Goal: Information Seeking & Learning: Learn about a topic

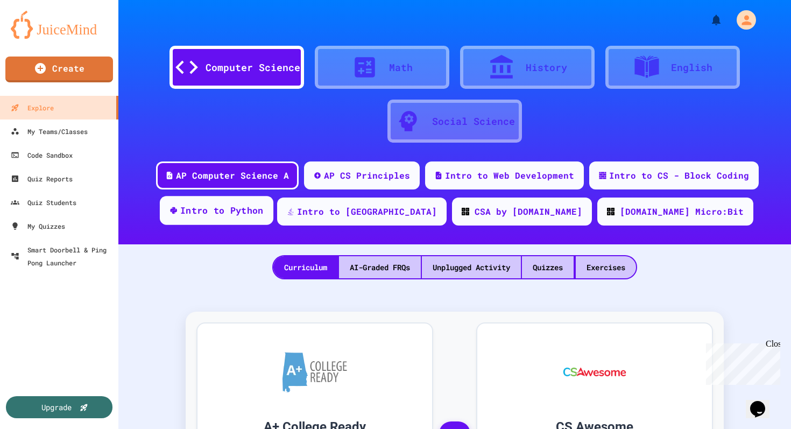
click at [264, 215] on div "Intro to Python" at bounding box center [221, 210] width 83 height 13
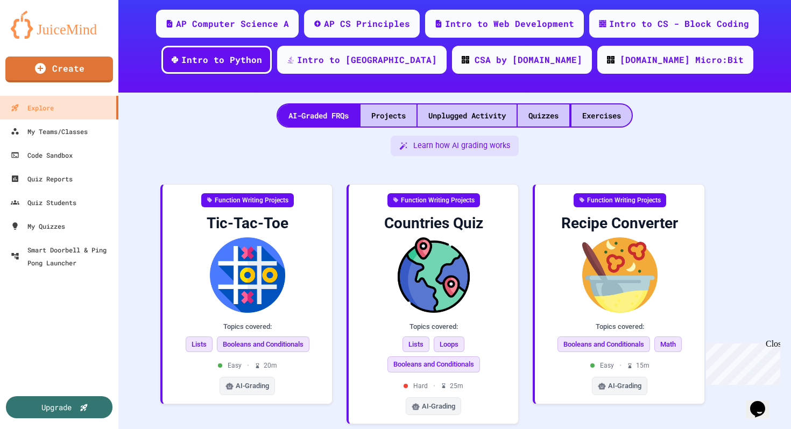
scroll to position [155, 0]
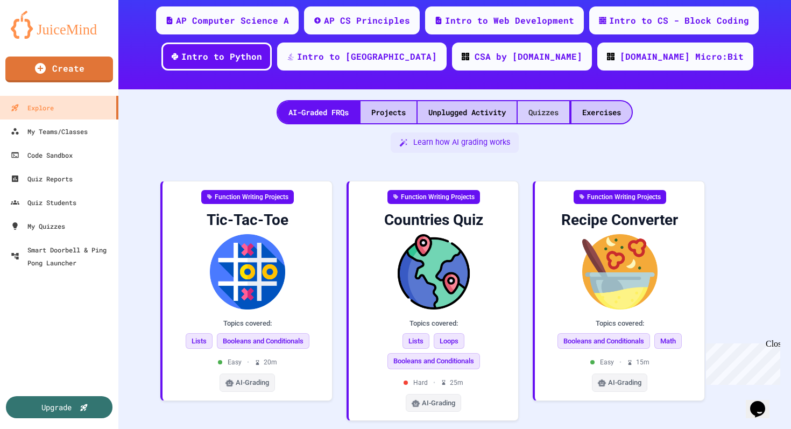
click at [547, 112] on div "Quizzes" at bounding box center [544, 112] width 52 height 22
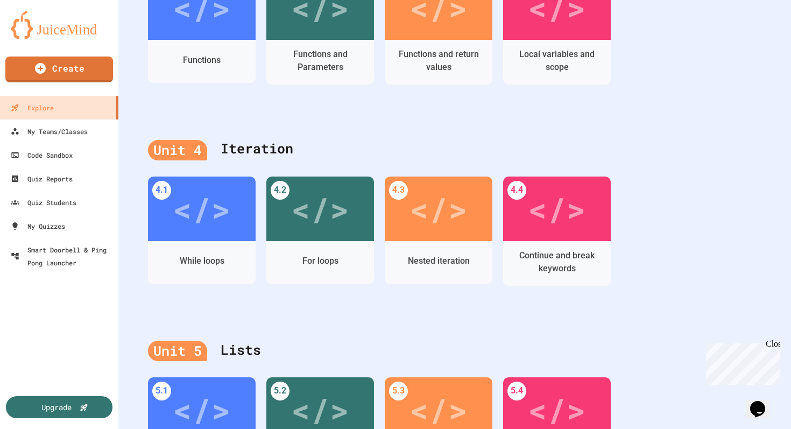
scroll to position [914, 0]
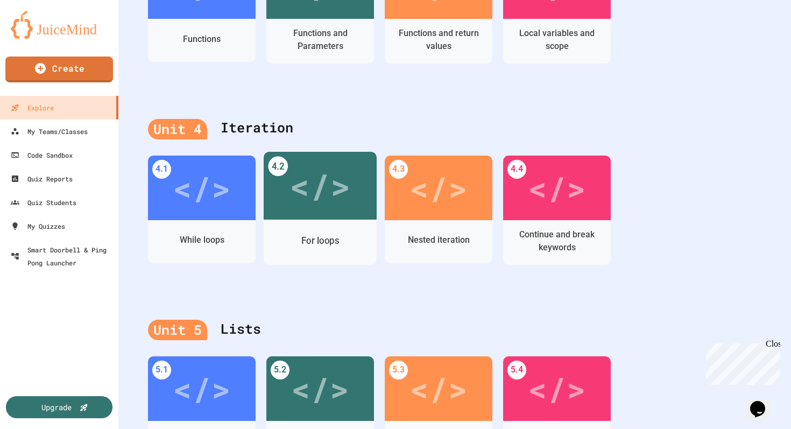
click at [328, 215] on div "</>" at bounding box center [320, 186] width 113 height 68
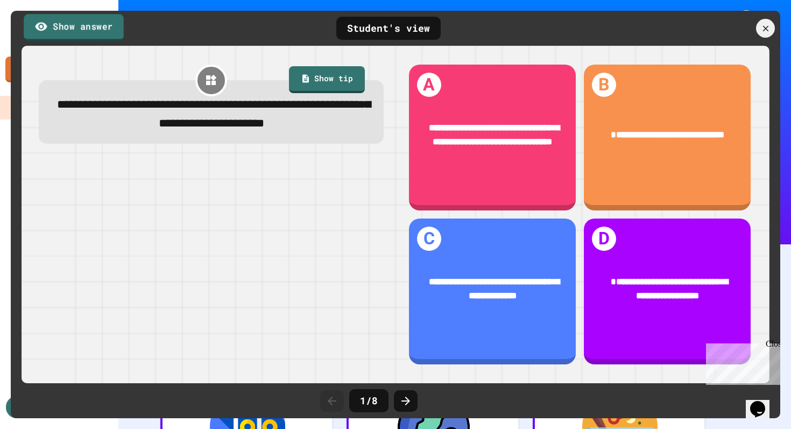
click at [98, 32] on link "Show answer" at bounding box center [74, 27] width 100 height 27
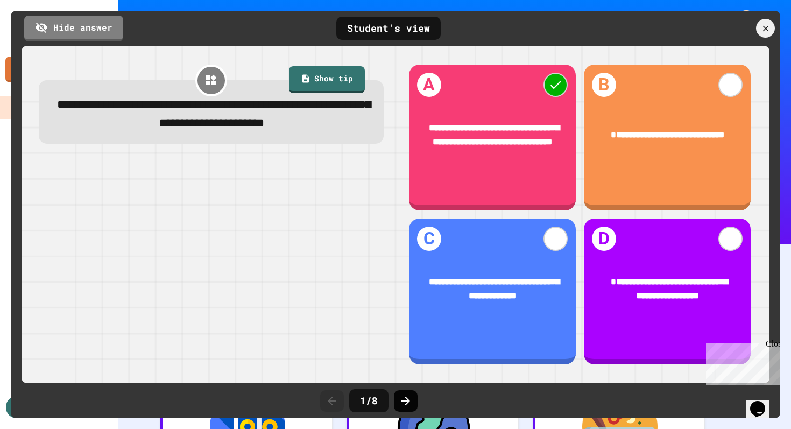
click at [411, 400] on icon at bounding box center [405, 400] width 13 height 13
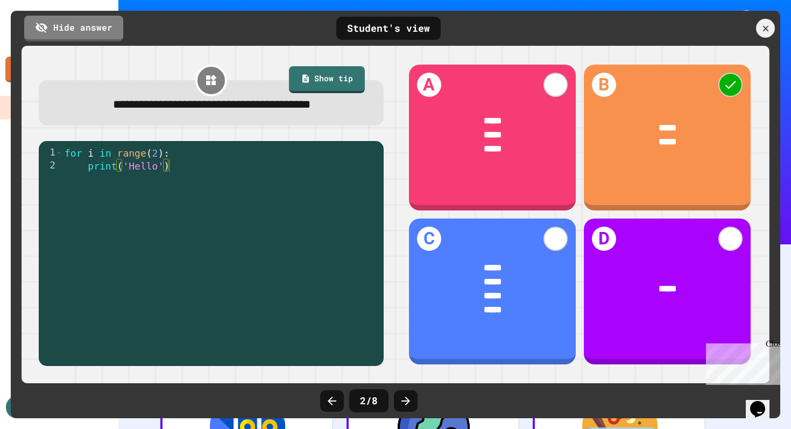
click at [411, 400] on icon at bounding box center [405, 400] width 13 height 13
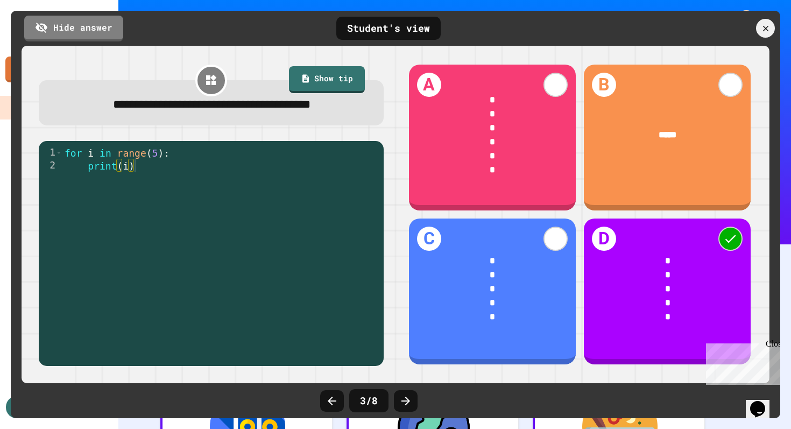
click at [411, 400] on icon at bounding box center [405, 400] width 13 height 13
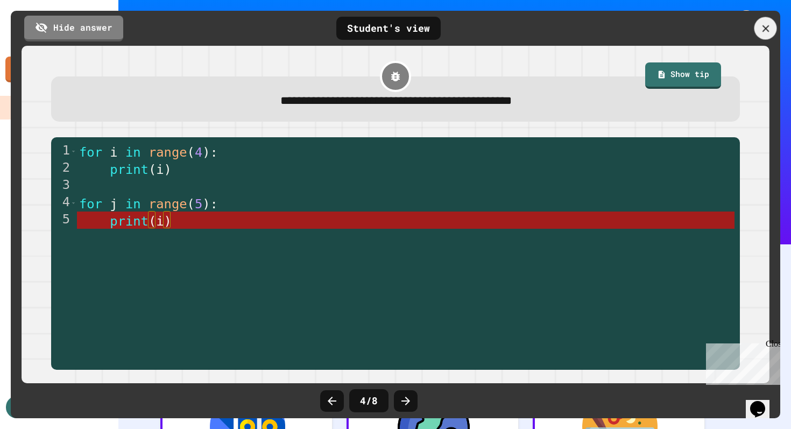
click at [768, 30] on icon at bounding box center [766, 29] width 12 height 12
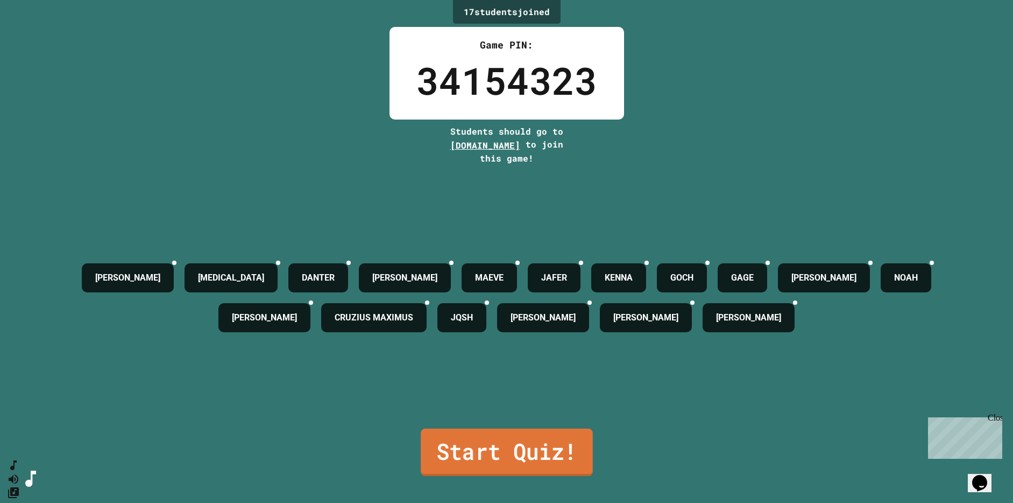
click at [540, 428] on link "Start Quiz!" at bounding box center [507, 451] width 172 height 47
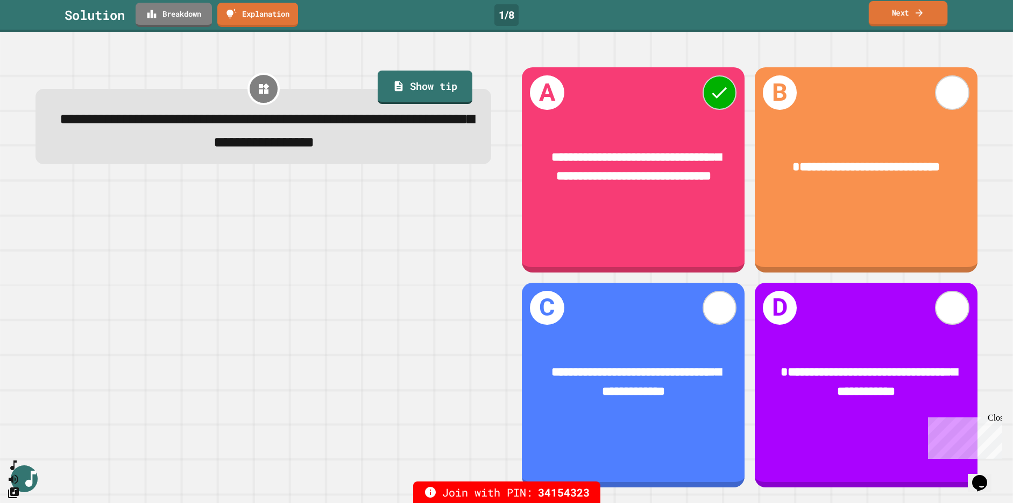
click at [790, 6] on link "Next" at bounding box center [908, 13] width 79 height 25
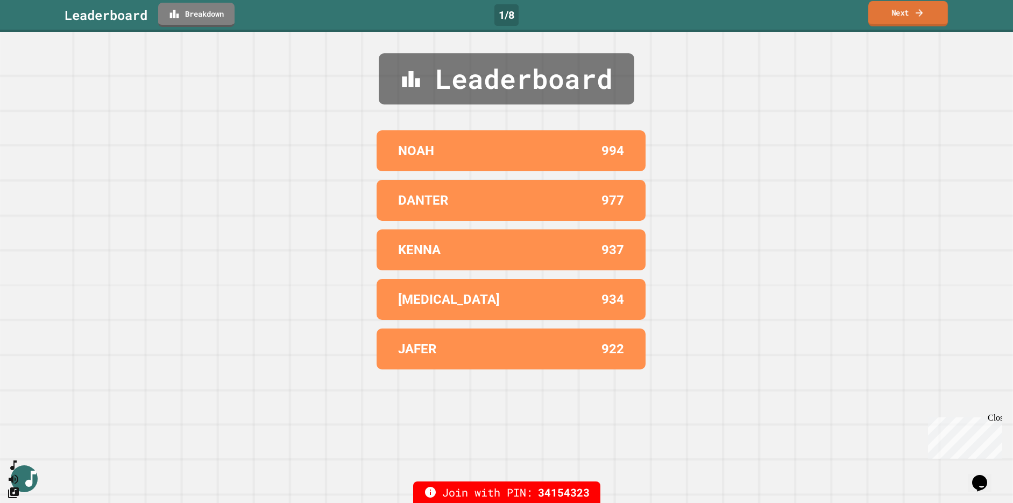
click at [790, 12] on icon at bounding box center [919, 13] width 7 height 8
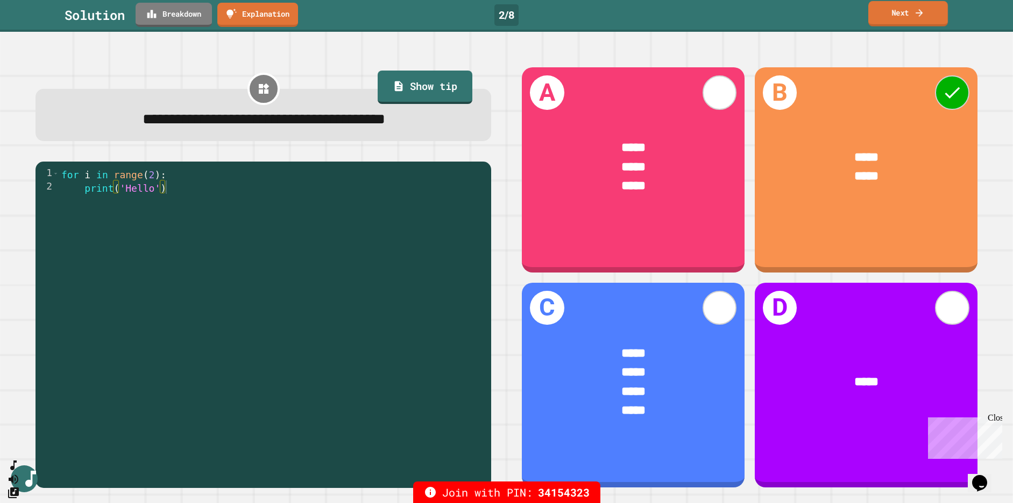
click at [790, 12] on icon at bounding box center [919, 13] width 7 height 8
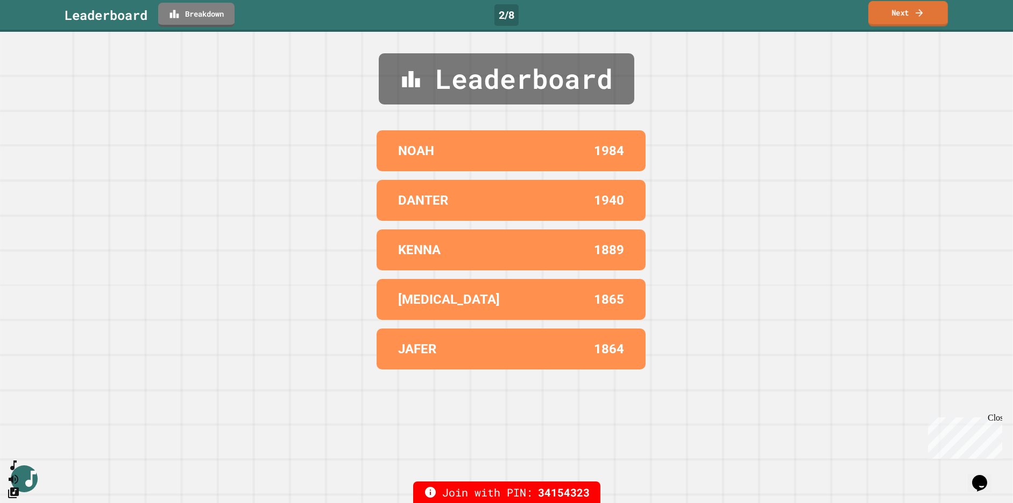
click at [790, 12] on icon at bounding box center [919, 13] width 7 height 8
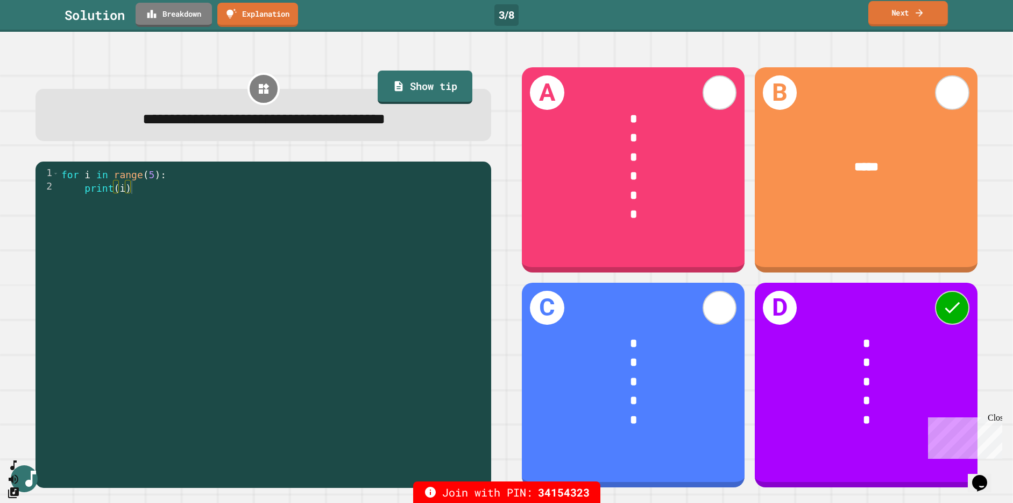
click at [790, 12] on icon at bounding box center [919, 13] width 7 height 8
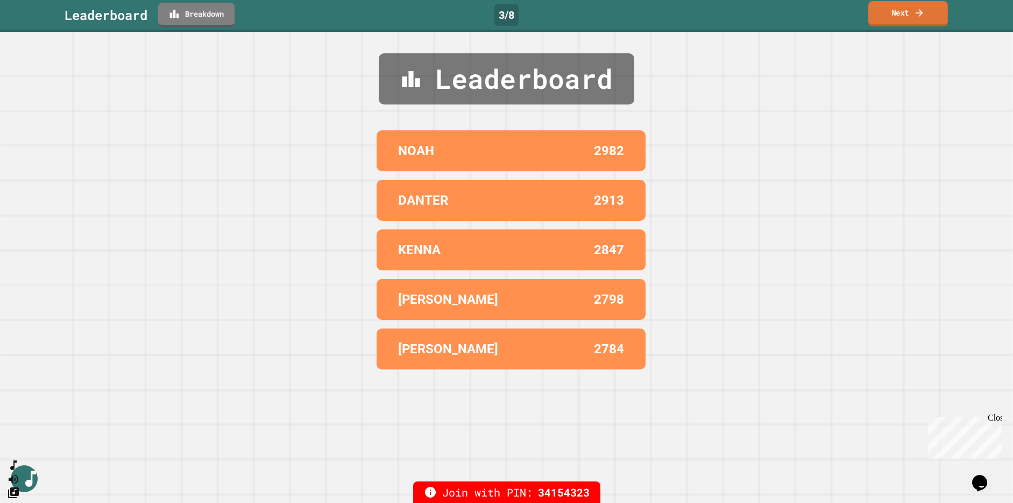
click at [790, 12] on icon at bounding box center [919, 13] width 7 height 8
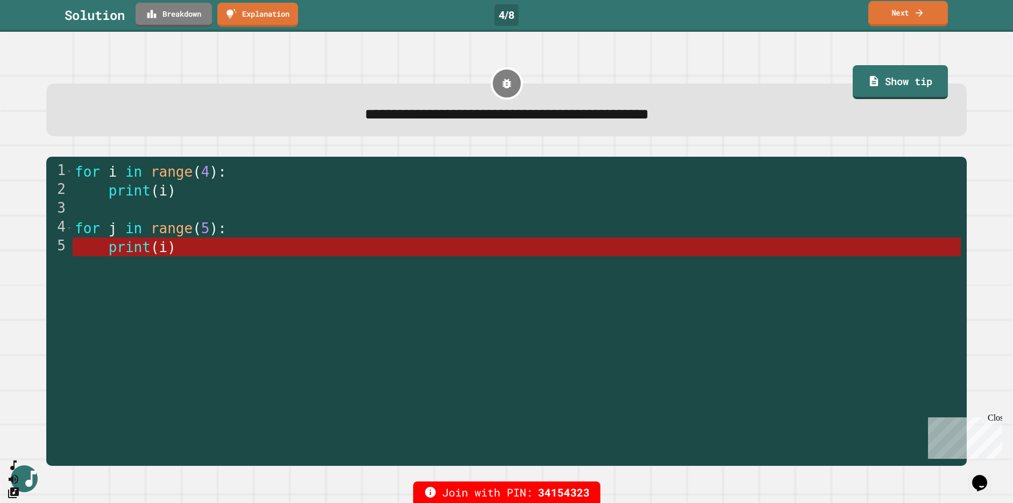
click at [790, 13] on link "Next" at bounding box center [908, 13] width 80 height 25
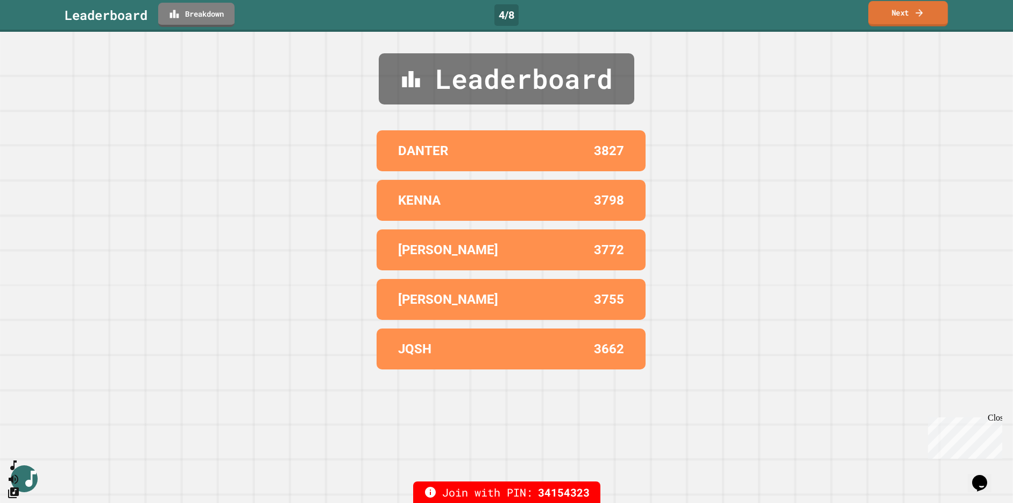
click at [790, 13] on link "Next" at bounding box center [908, 13] width 80 height 25
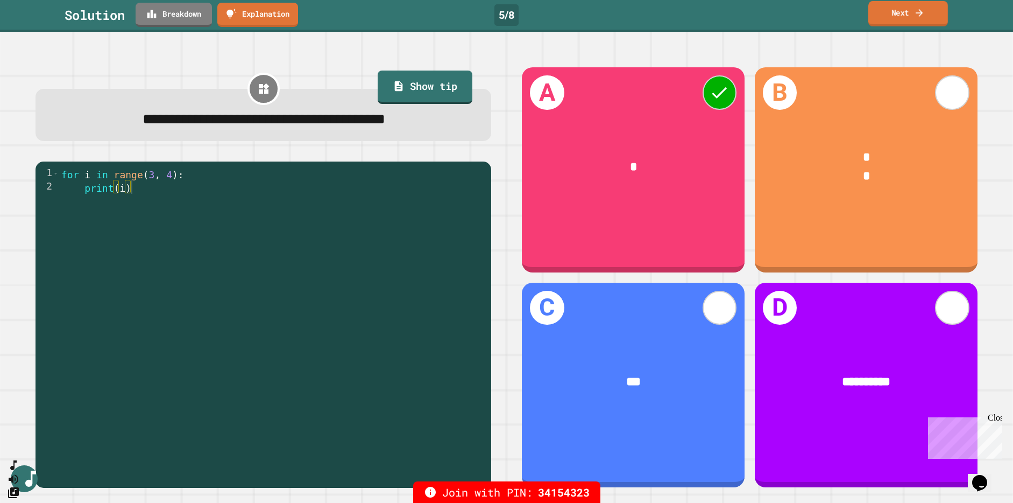
click at [790, 13] on link "Next" at bounding box center [908, 13] width 80 height 25
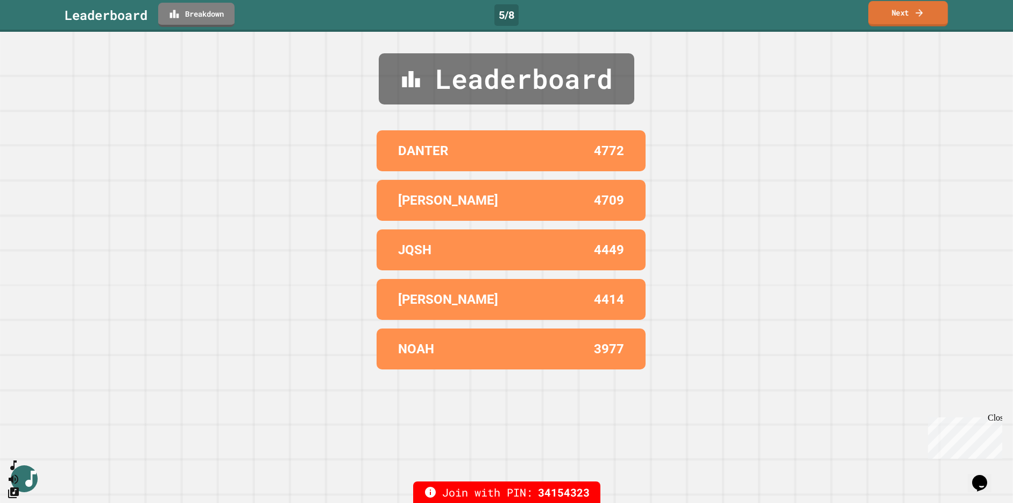
click at [790, 15] on link "Next" at bounding box center [908, 13] width 80 height 25
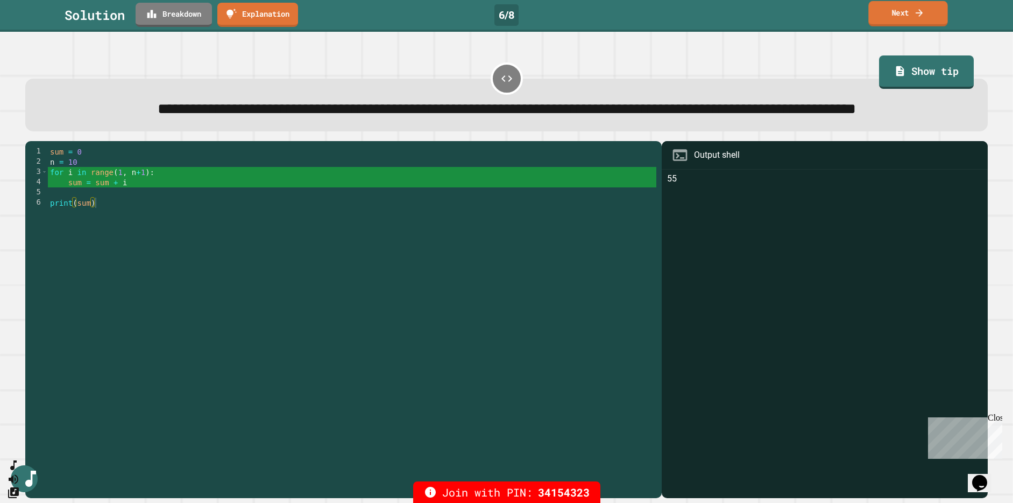
click at [790, 13] on icon at bounding box center [919, 12] width 11 height 11
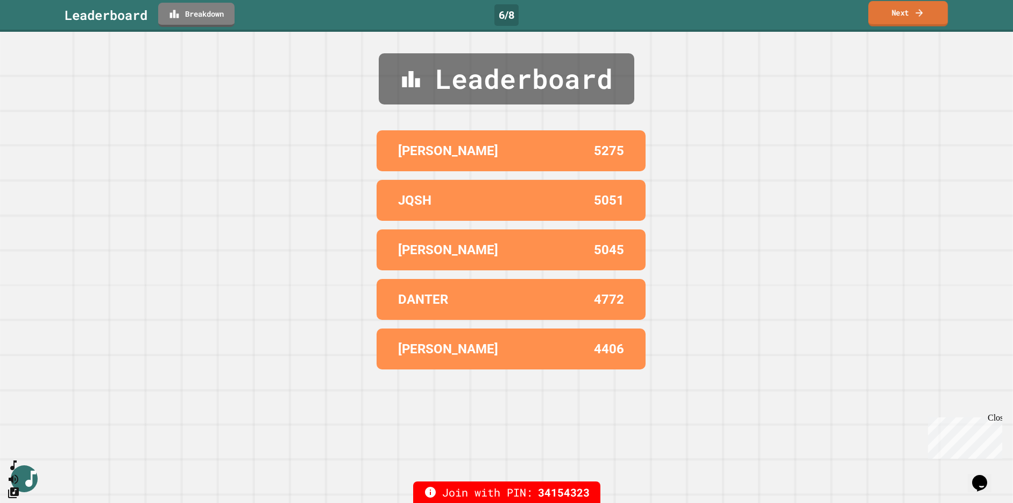
click at [790, 13] on icon at bounding box center [919, 12] width 11 height 11
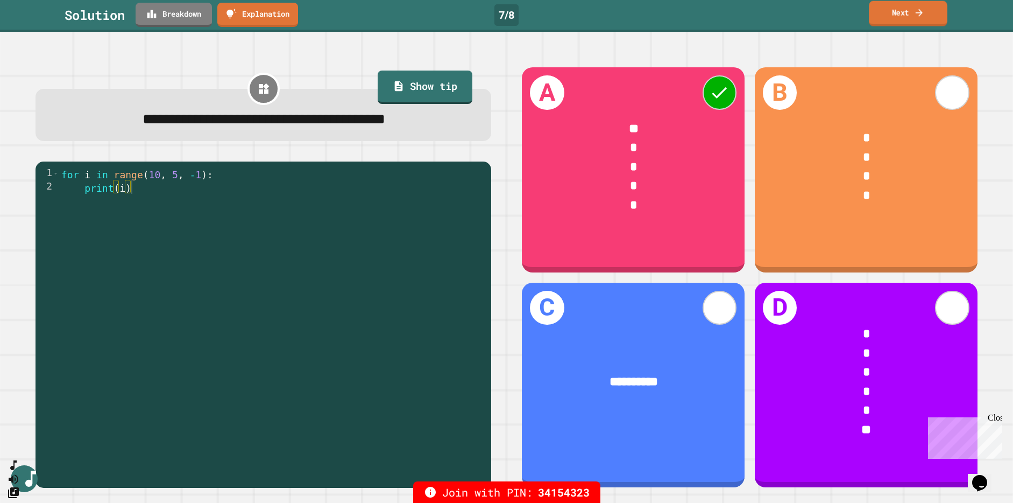
click at [790, 20] on link "Next" at bounding box center [908, 13] width 78 height 25
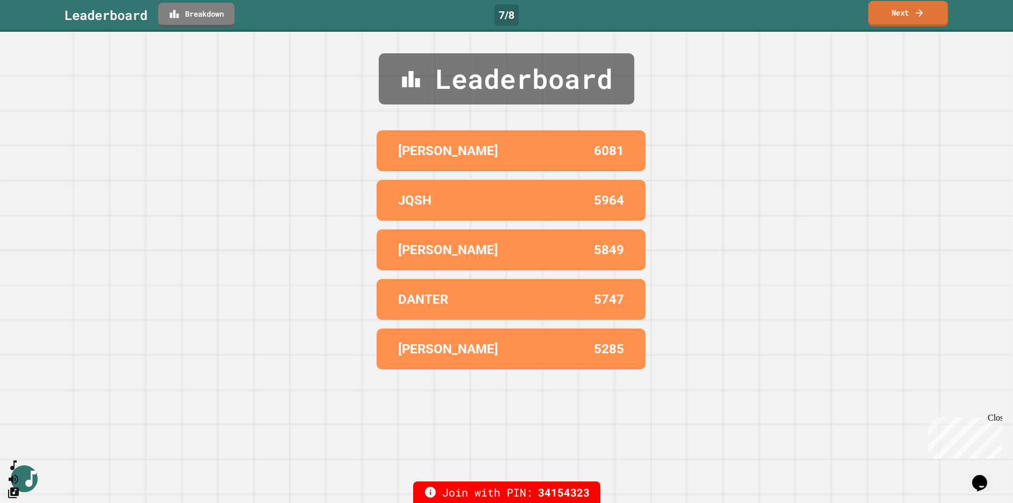
click at [790, 17] on link "Next" at bounding box center [908, 13] width 80 height 25
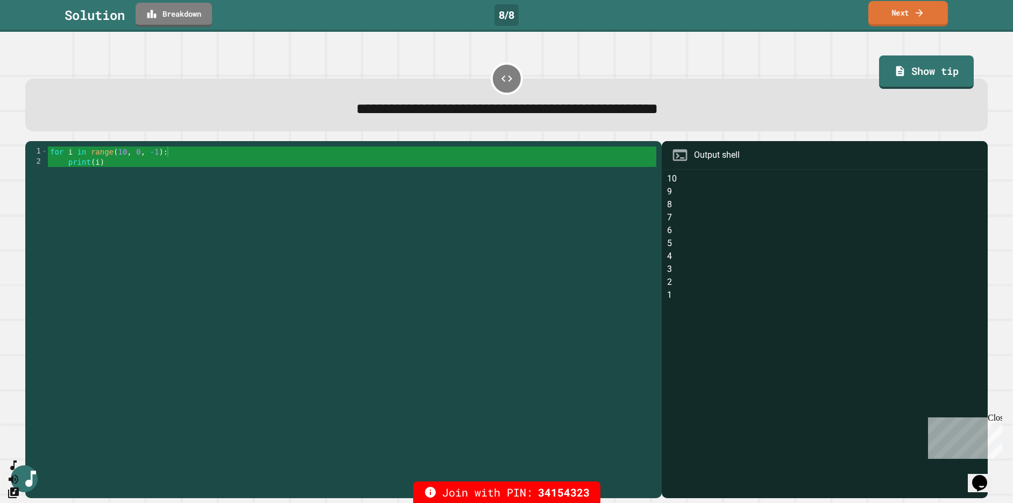
drag, startPoint x: 898, startPoint y: 17, endPoint x: 869, endPoint y: 96, distance: 84.8
click at [790, 96] on div "**********" at bounding box center [506, 251] width 1013 height 503
click at [790, 10] on icon at bounding box center [919, 12] width 11 height 11
